Goal: Task Accomplishment & Management: Complete application form

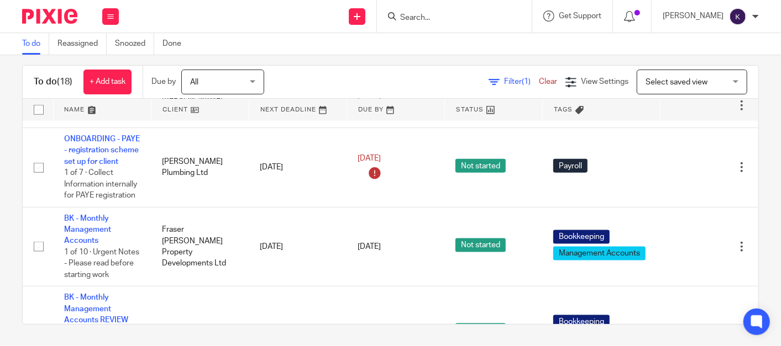
scroll to position [771, 0]
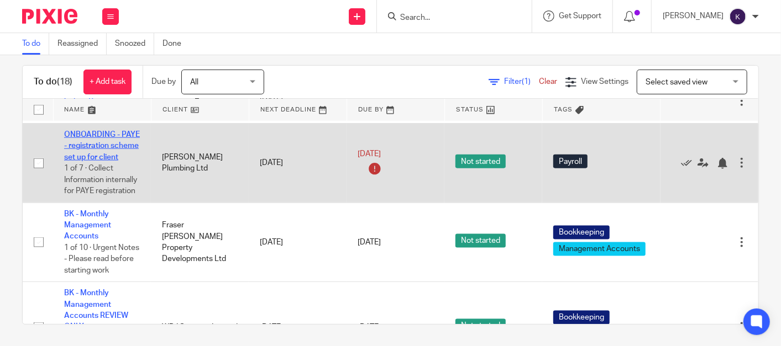
click at [94, 161] on link "ONBOARDING - PAYE - registration scheme set up for client" at bounding box center [102, 146] width 76 height 30
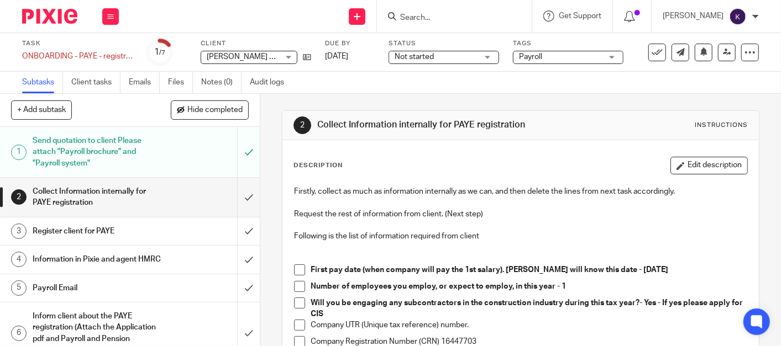
scroll to position [61, 0]
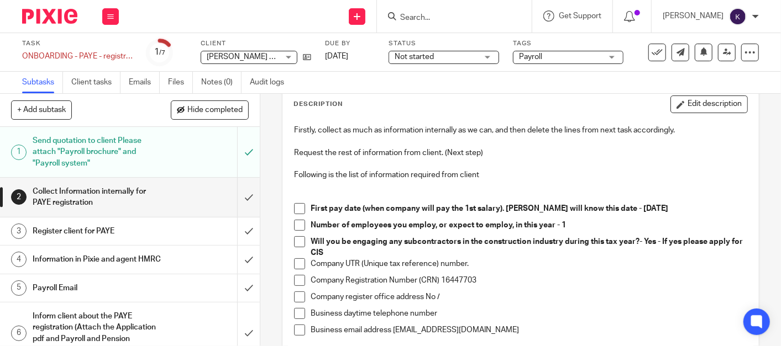
click at [469, 262] on p "Company UTR (Unique tax reference) number." at bounding box center [529, 264] width 437 height 11
click at [476, 270] on div "Company UTR (Unique tax reference) number." at bounding box center [529, 267] width 437 height 17
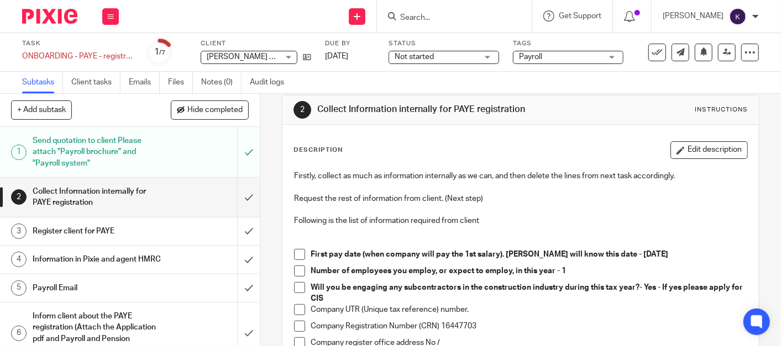
scroll to position [0, 0]
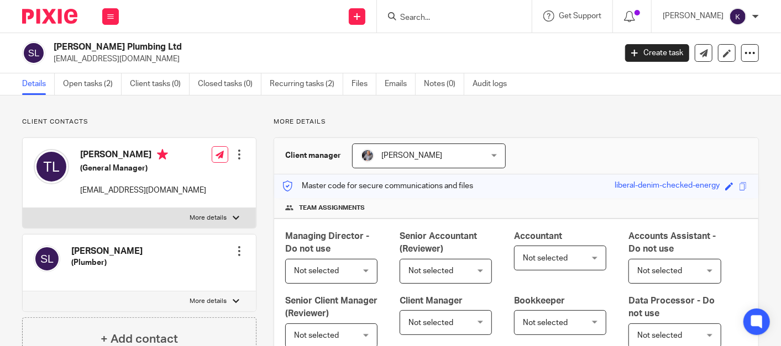
click at [235, 153] on div at bounding box center [239, 154] width 11 height 11
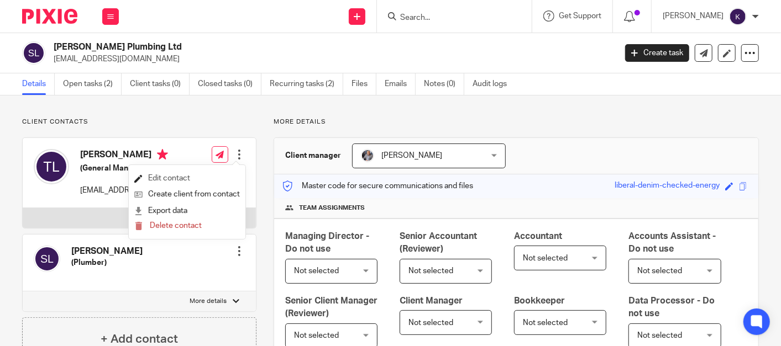
click at [204, 177] on link "Edit contact" at bounding box center [187, 179] width 106 height 16
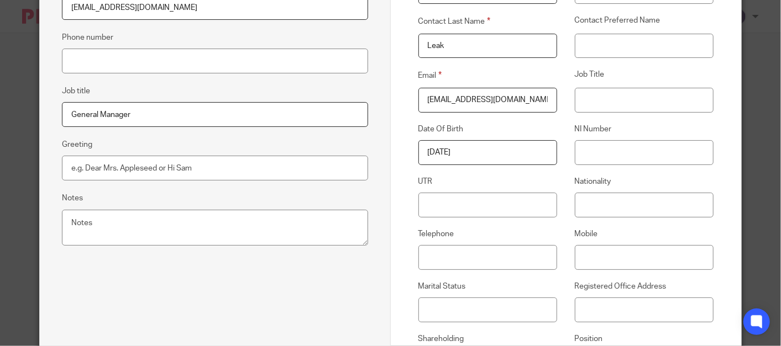
scroll to position [368, 0]
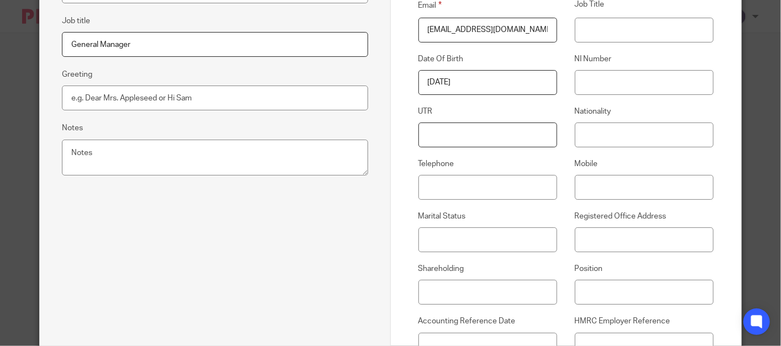
click at [479, 131] on input "UTR" at bounding box center [487, 135] width 139 height 25
paste input "4675219494"
type input "4675219494"
drag, startPoint x: 481, startPoint y: 130, endPoint x: 362, endPoint y: 122, distance: 119.1
click at [362, 122] on form "Edit contact First name Terri Last name Leak Email slleakplumbing@gmail.com Pho…" at bounding box center [391, 311] width 702 height 1269
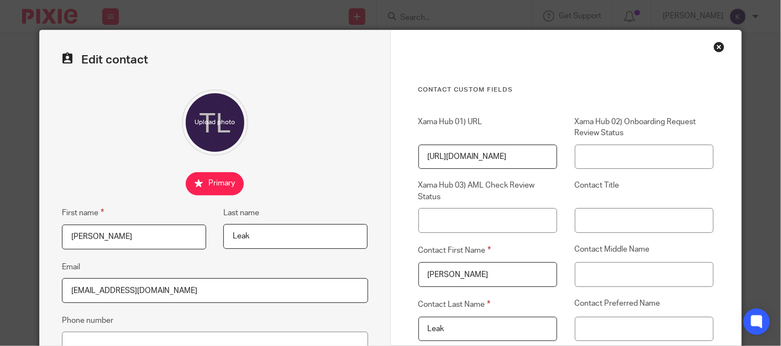
scroll to position [0, 0]
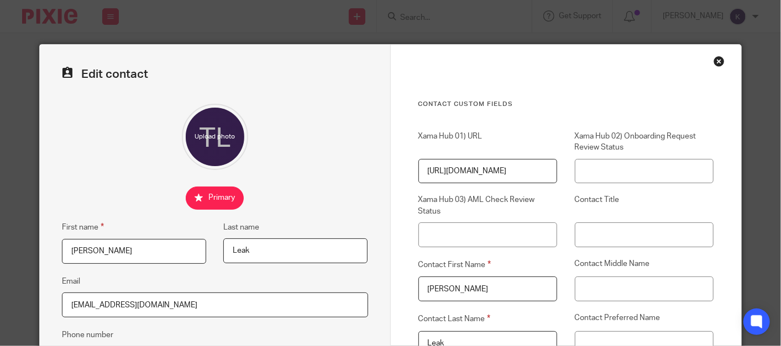
click at [713, 66] on div "Close this dialog window" at bounding box center [718, 61] width 11 height 11
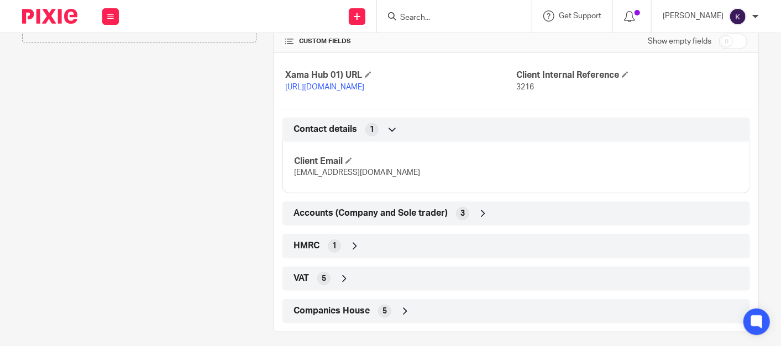
scroll to position [466, 0]
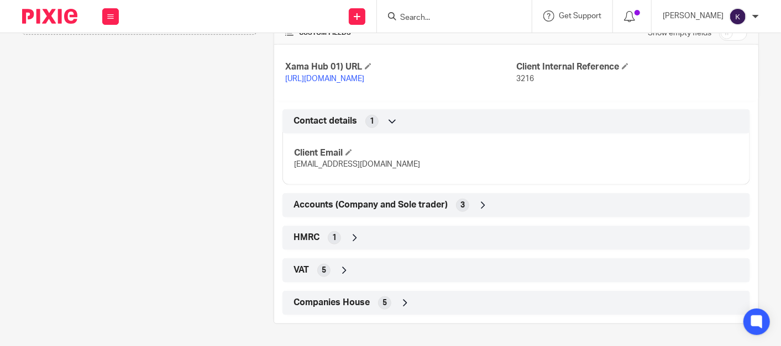
click at [349, 235] on icon at bounding box center [354, 238] width 11 height 11
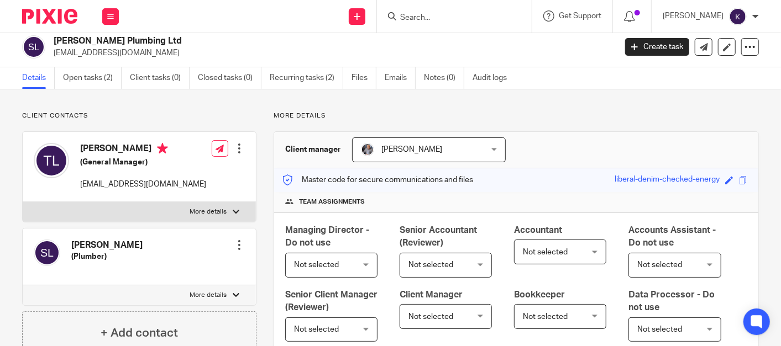
scroll to position [0, 0]
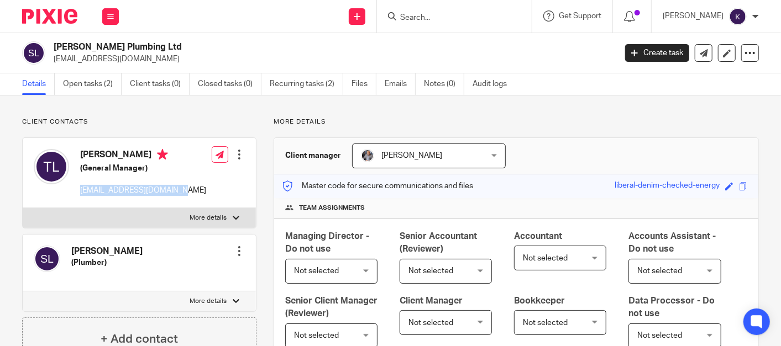
drag, startPoint x: 176, startPoint y: 190, endPoint x: 75, endPoint y: 197, distance: 100.8
click at [75, 197] on div "Terri Leak (General Manager) slleakplumbing@gmail.com Edit contact Create clien…" at bounding box center [139, 173] width 233 height 70
copy p "[EMAIL_ADDRESS][DOMAIN_NAME]"
click at [58, 166] on img at bounding box center [51, 166] width 35 height 35
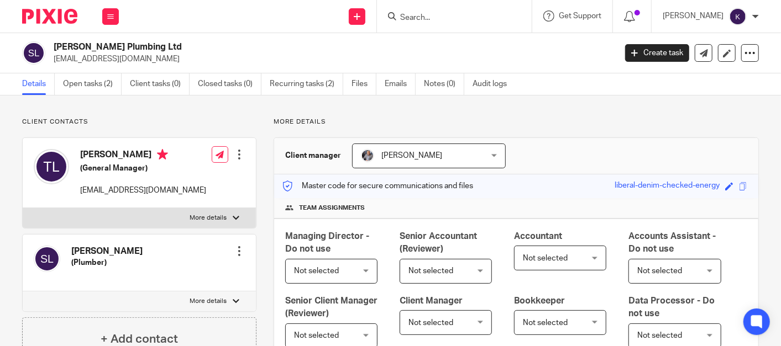
click at [237, 154] on div at bounding box center [239, 154] width 11 height 11
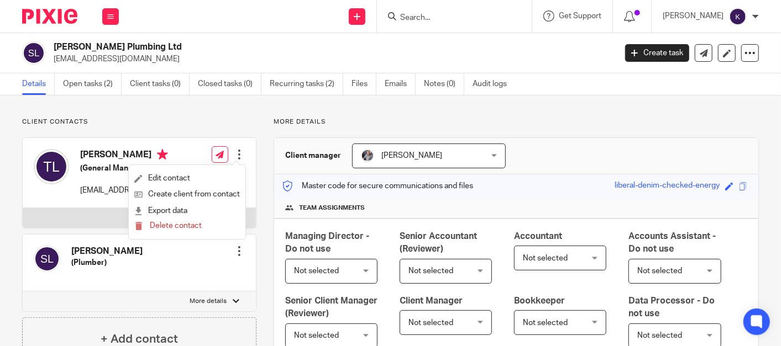
click at [106, 175] on div "Terri Leak (General Manager) slleakplumbing@gmail.com" at bounding box center [143, 173] width 126 height 48
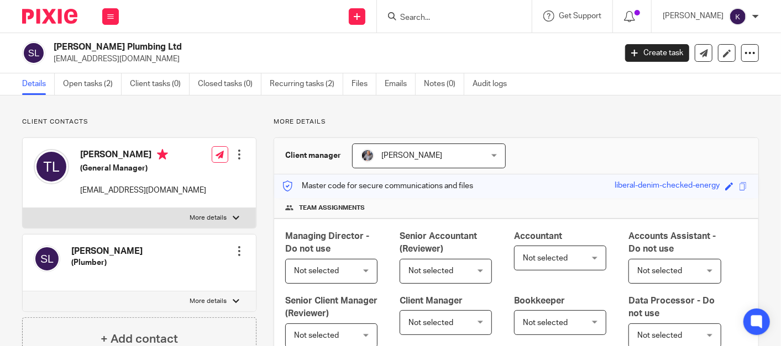
click at [98, 156] on h4 "Terri Leak" at bounding box center [143, 156] width 126 height 14
click at [193, 214] on p "More details" at bounding box center [208, 218] width 37 height 9
click at [23, 208] on input "More details" at bounding box center [22, 208] width 1 height 1
checkbox input "true"
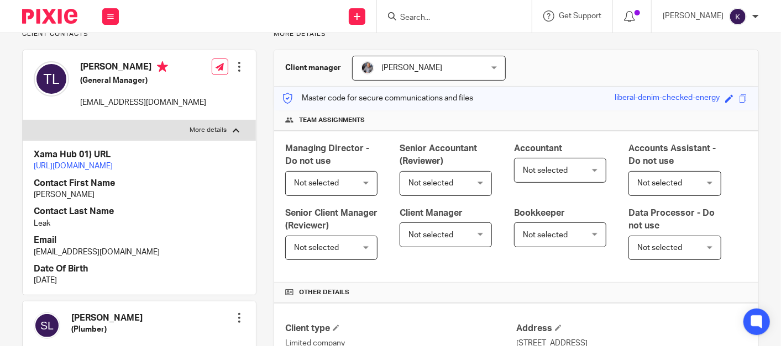
scroll to position [61, 0]
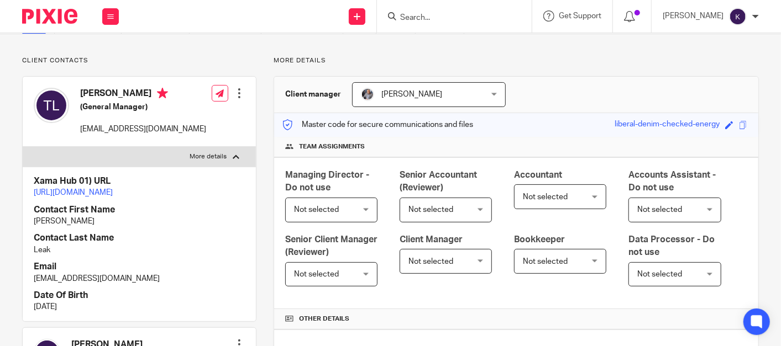
click at [234, 96] on div at bounding box center [239, 93] width 11 height 11
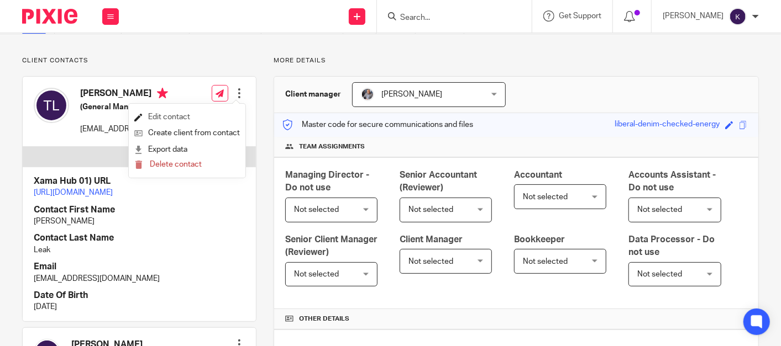
click at [186, 117] on link "Edit contact" at bounding box center [187, 117] width 106 height 16
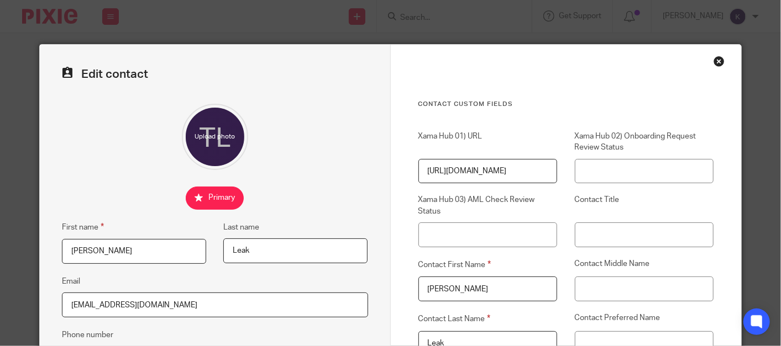
click at [717, 59] on div "Close this dialog window" at bounding box center [718, 61] width 11 height 11
click at [718, 63] on div "Close this dialog window" at bounding box center [718, 61] width 11 height 11
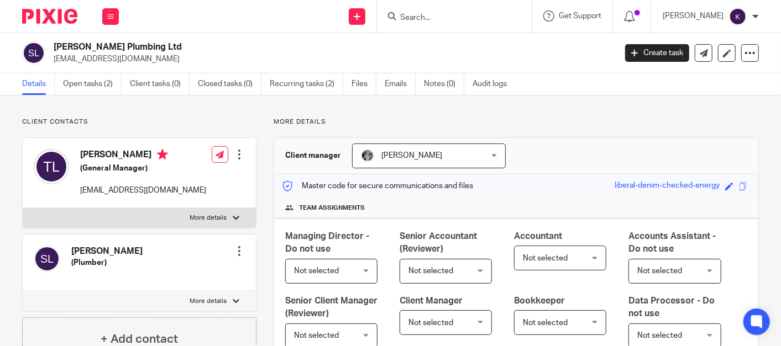
scroll to position [123, 0]
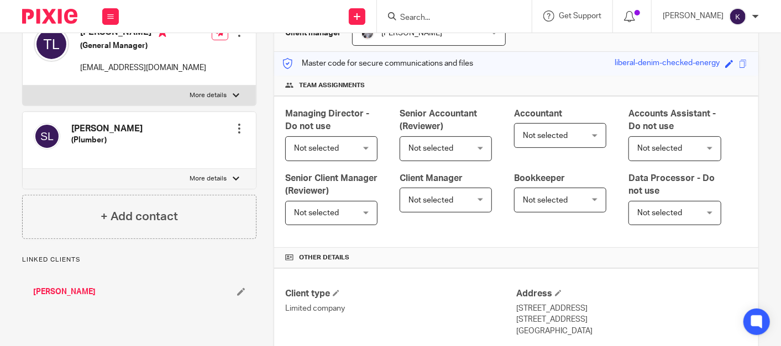
click at [133, 121] on div "[PERSON_NAME] (Plumber)" at bounding box center [88, 140] width 109 height 45
click at [240, 132] on div at bounding box center [239, 128] width 11 height 11
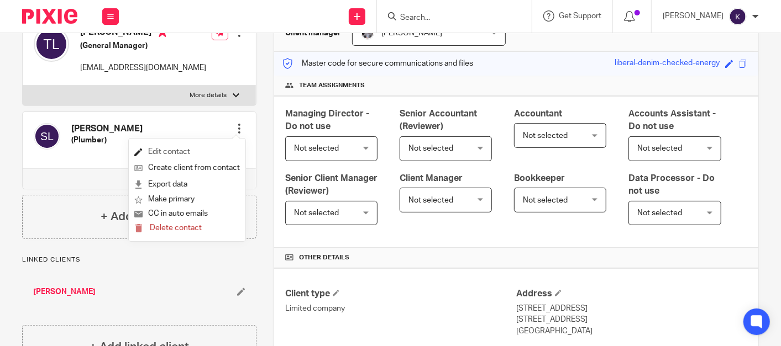
click at [178, 153] on link "Edit contact" at bounding box center [187, 152] width 106 height 16
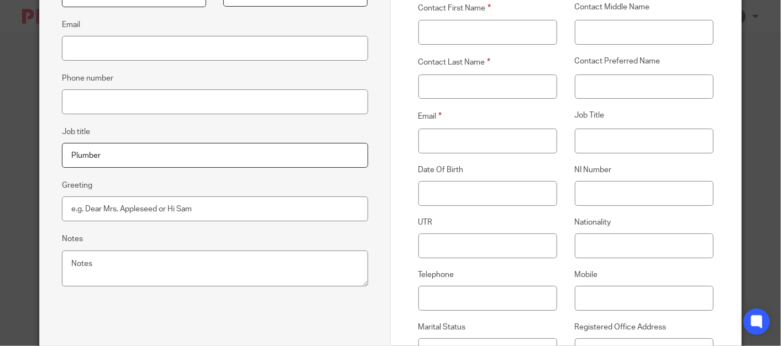
scroll to position [245, 0]
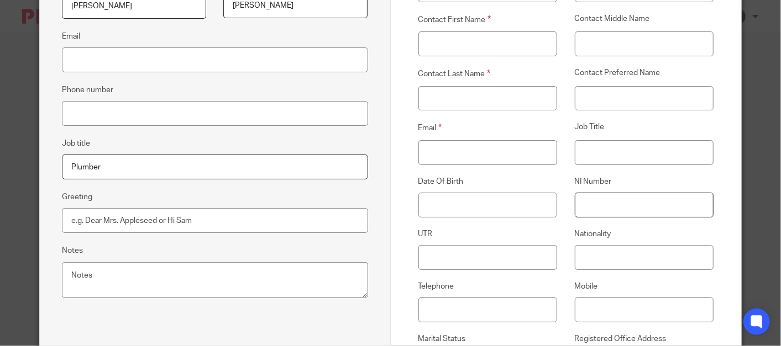
click at [612, 207] on input "NI Number" at bounding box center [644, 205] width 139 height 25
paste input "NZ 75 26 03 C"
type input "NZ 75 26 03 C"
click at [464, 202] on input "Date Of Birth" at bounding box center [487, 205] width 139 height 25
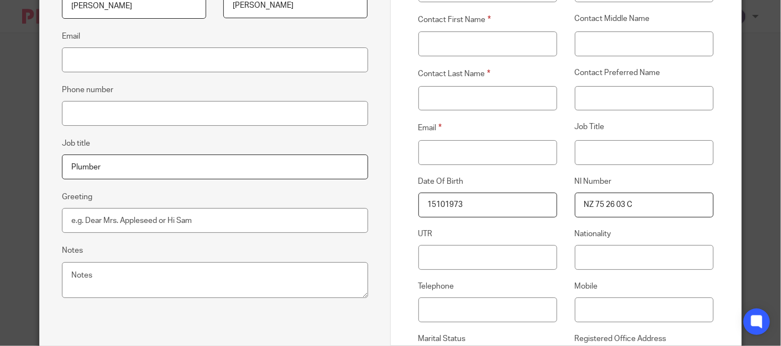
click at [432, 207] on input "15101973" at bounding box center [487, 205] width 139 height 25
click at [447, 203] on input "15/101973" at bounding box center [487, 205] width 139 height 25
click at [443, 203] on input "15/101973" at bounding box center [487, 205] width 139 height 25
type input "15/10/1973"
click at [495, 229] on label "UTR" at bounding box center [487, 234] width 139 height 11
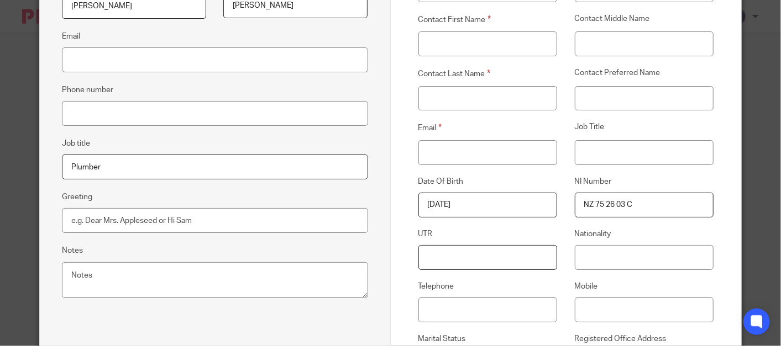
click at [495, 245] on input "UTR" at bounding box center [487, 257] width 139 height 25
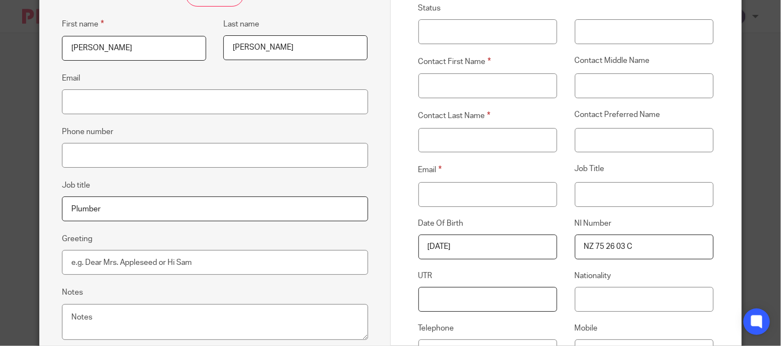
scroll to position [184, 0]
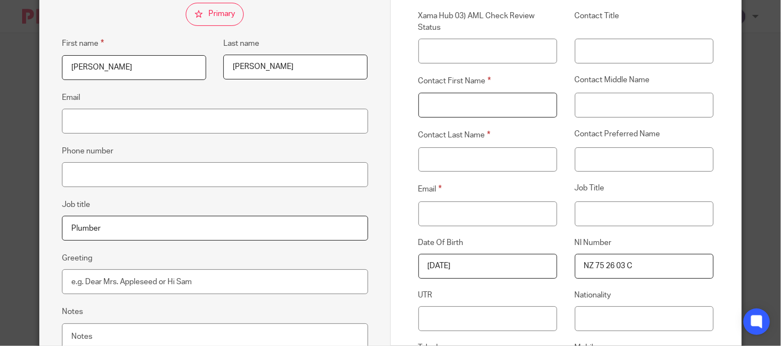
click at [464, 101] on input "Contact First Name" at bounding box center [487, 105] width 139 height 25
drag, startPoint x: 385, startPoint y: 102, endPoint x: 403, endPoint y: 103, distance: 17.7
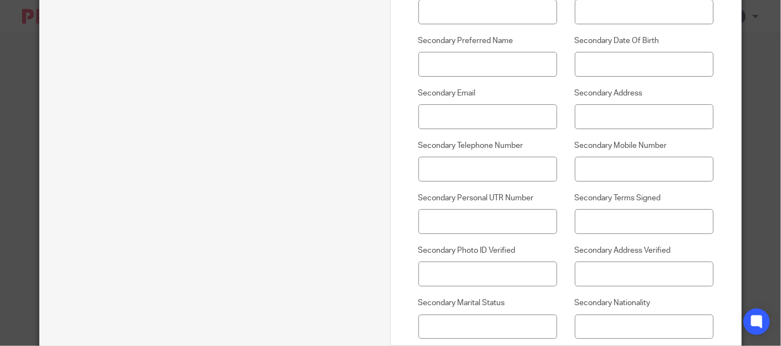
scroll to position [1011, 0]
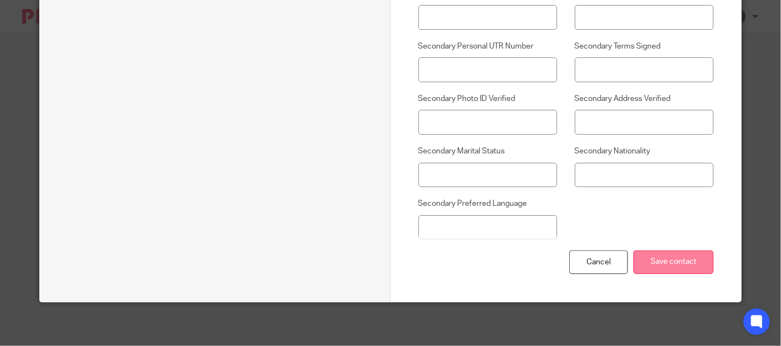
click at [664, 267] on input "Save contact" at bounding box center [673, 263] width 80 height 24
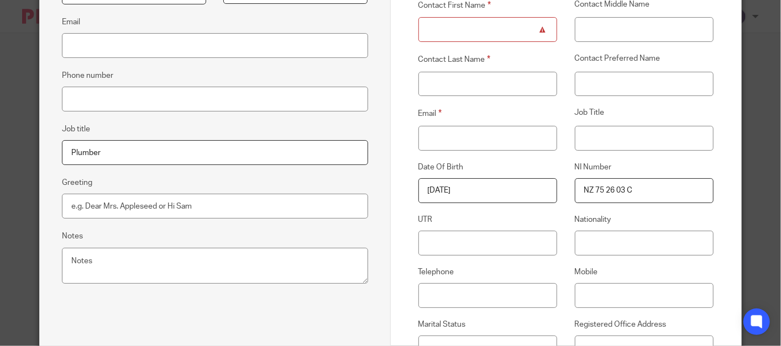
scroll to position [90, 0]
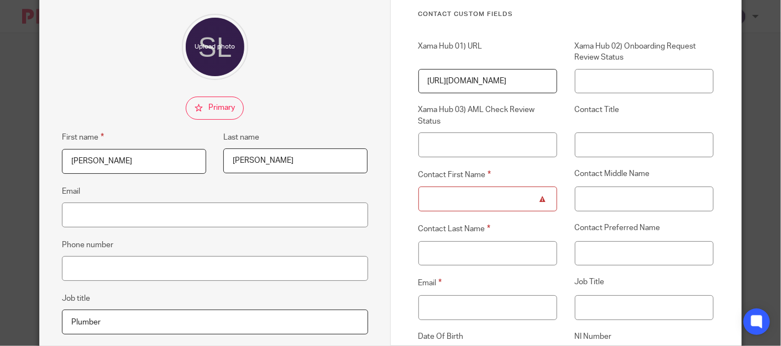
drag, startPoint x: 172, startPoint y: 161, endPoint x: 14, endPoint y: 153, distance: 158.3
click at [0, 147] on html "Work Email Clients Team Reports Settings Work Email Clients Team Reports Settin…" at bounding box center [390, 173] width 781 height 346
click at [490, 194] on input "Contact First Name" at bounding box center [487, 199] width 139 height 25
paste input "Steven"
type input "Steven"
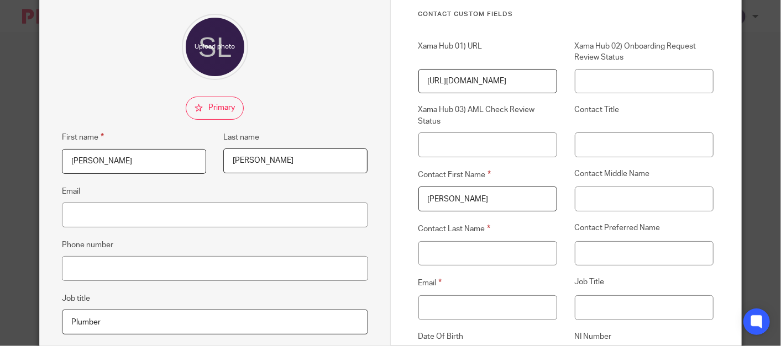
drag, startPoint x: 274, startPoint y: 164, endPoint x: 145, endPoint y: 145, distance: 130.7
click at [145, 145] on div "First name Steven Last name Lee Leak" at bounding box center [205, 158] width 323 height 54
click at [499, 244] on input "Contact Last Name" at bounding box center [487, 253] width 139 height 25
paste input "Lee Leak"
type input "Lee Leak"
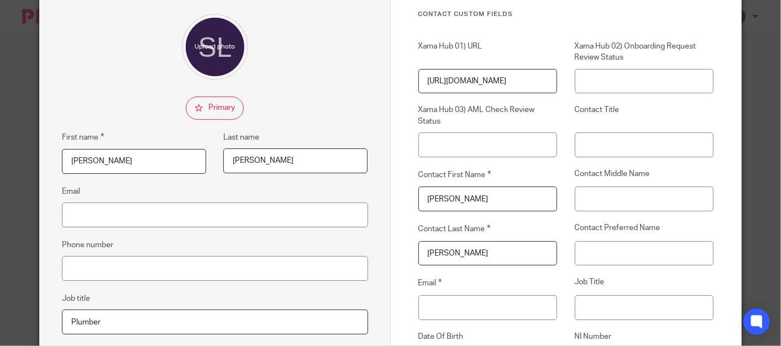
click at [418, 224] on label "Contact Last Name" at bounding box center [487, 229] width 139 height 13
click at [418, 241] on input "Lee Leak" at bounding box center [487, 253] width 139 height 25
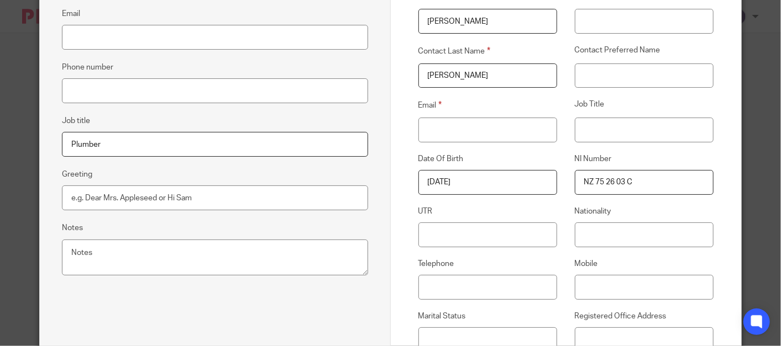
scroll to position [275, 0]
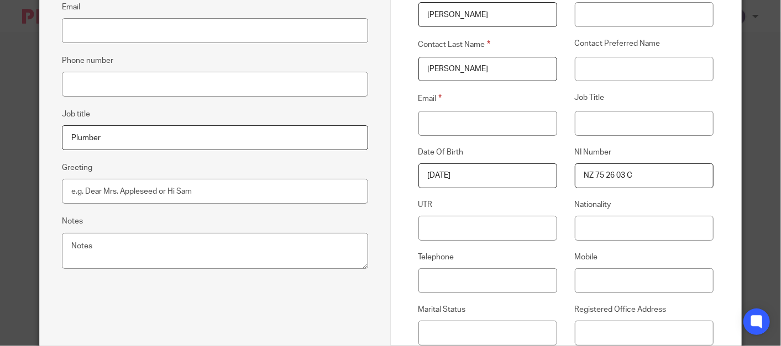
drag, startPoint x: 643, startPoint y: 170, endPoint x: 542, endPoint y: 180, distance: 102.1
click at [593, 175] on input "NZ 75 26 03 C" at bounding box center [644, 176] width 139 height 25
click at [600, 173] on input "NZ75 26 03 C" at bounding box center [644, 176] width 139 height 25
click at [609, 175] on input "NZ7526 03 C" at bounding box center [644, 176] width 139 height 25
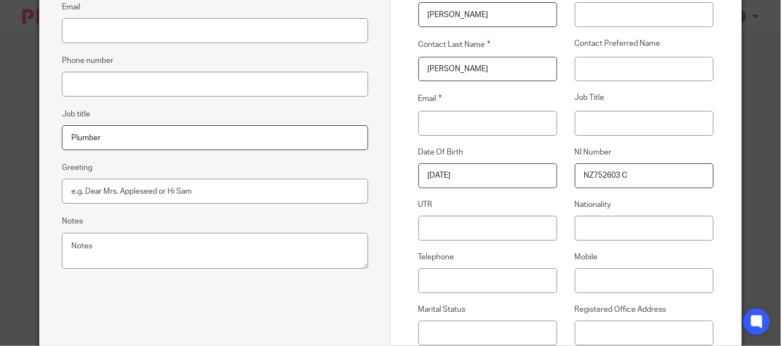
click at [618, 174] on input "NZ752603 C" at bounding box center [644, 176] width 139 height 25
drag, startPoint x: 634, startPoint y: 178, endPoint x: 537, endPoint y: 177, distance: 96.7
type input "NZ752603C"
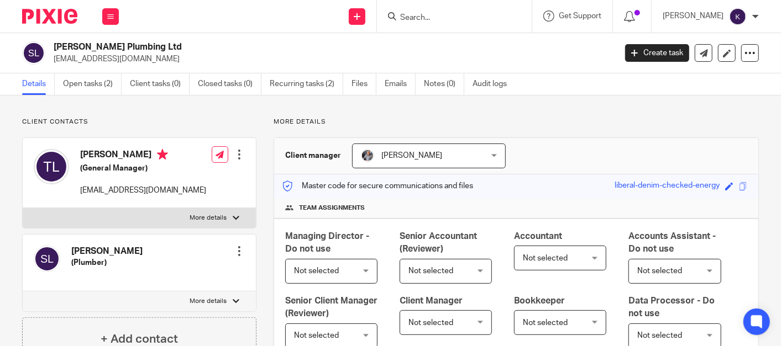
drag, startPoint x: 389, startPoint y: 87, endPoint x: 380, endPoint y: 96, distance: 12.9
click at [390, 87] on link "Emails" at bounding box center [400, 84] width 31 height 22
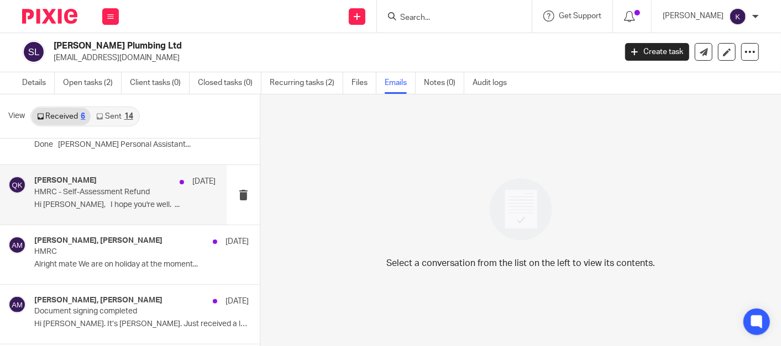
scroll to position [61, 0]
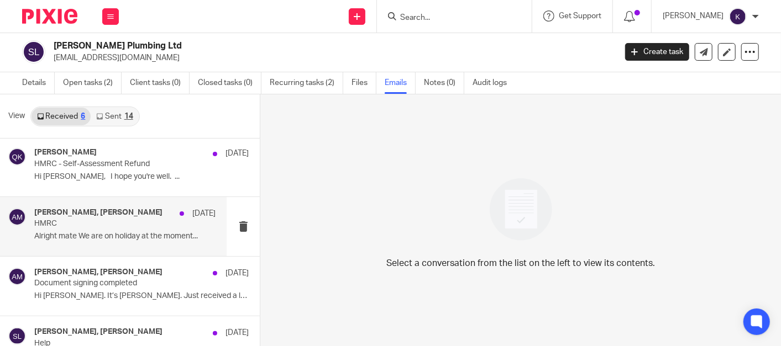
click at [114, 223] on p "HMRC" at bounding box center [106, 223] width 145 height 9
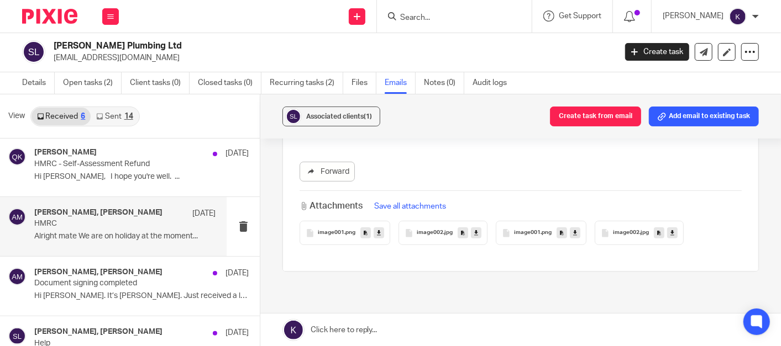
scroll to position [123, 0]
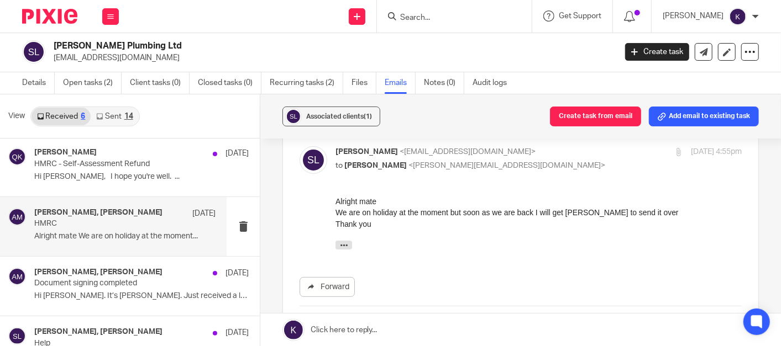
click at [346, 238] on div "Alright mate We are on holiday at the moment but soon as we are back I will get…" at bounding box center [538, 225] width 406 height 59
click at [342, 245] on icon "button" at bounding box center [343, 245] width 8 height 8
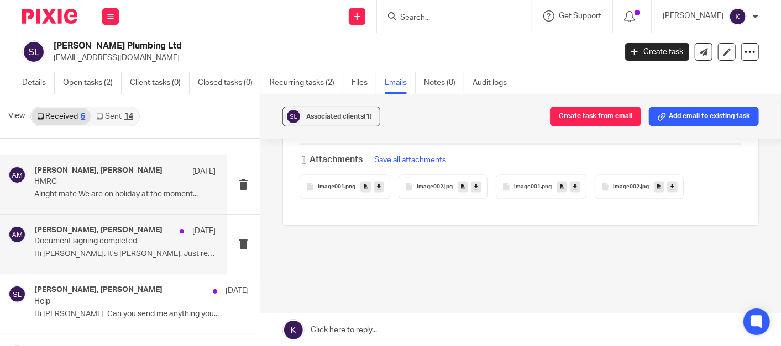
scroll to position [150, 0]
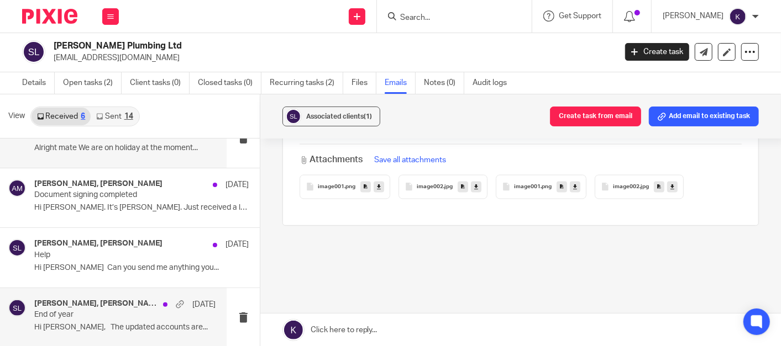
click at [99, 319] on div "[PERSON_NAME], [PERSON_NAME], [PERSON_NAME] [DATE] End of year Hi [PERSON_NAME]…" at bounding box center [124, 318] width 181 height 37
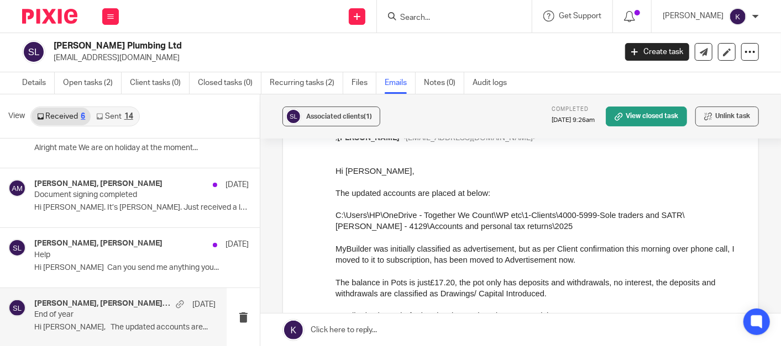
scroll to position [1043, 0]
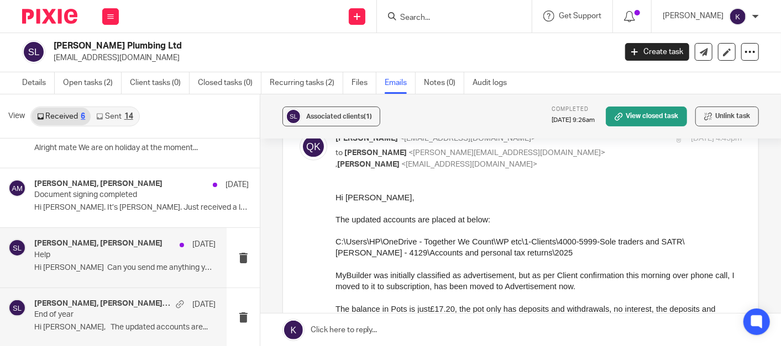
click at [132, 259] on div "[PERSON_NAME], [PERSON_NAME] [DATE] Help Hi [PERSON_NAME] Can you send me anyth…" at bounding box center [124, 257] width 181 height 37
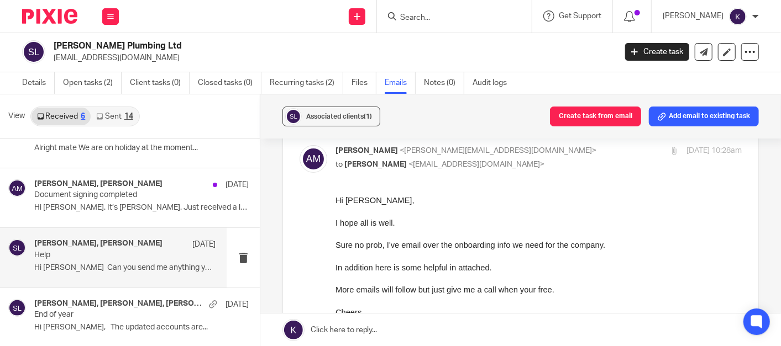
scroll to position [123, 0]
